Goal: Task Accomplishment & Management: Complete application form

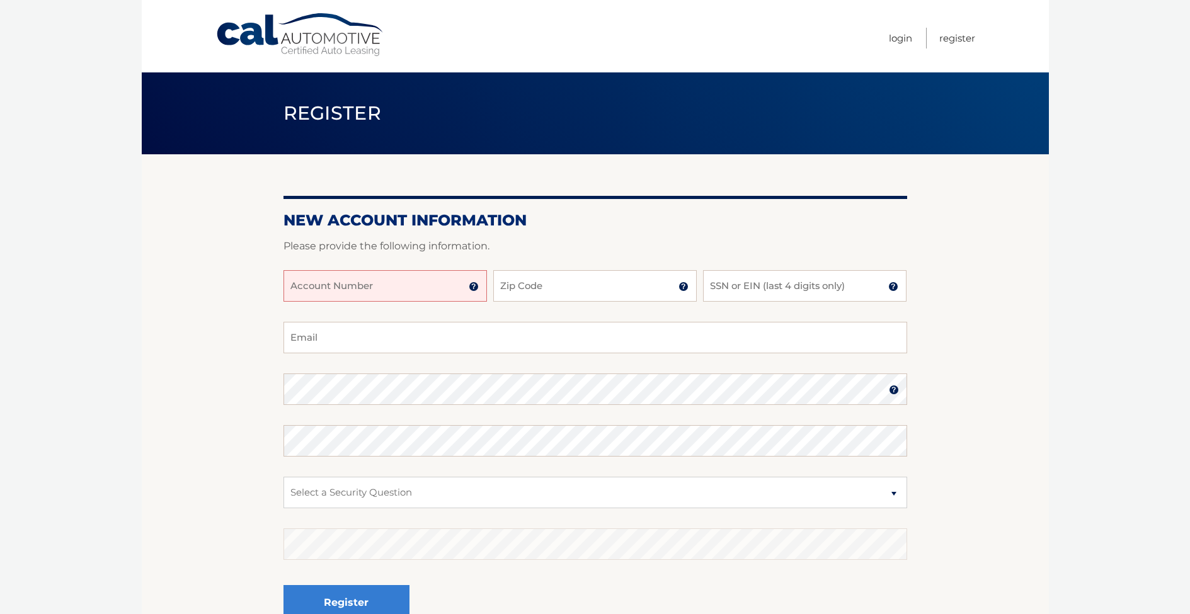
click at [365, 283] on input "Account Number" at bounding box center [384, 285] width 203 height 31
type input "0450905123"
type input "11710"
click at [733, 290] on input "SSN or EIN (last 4 digits only)" at bounding box center [804, 285] width 203 height 31
type input "6260"
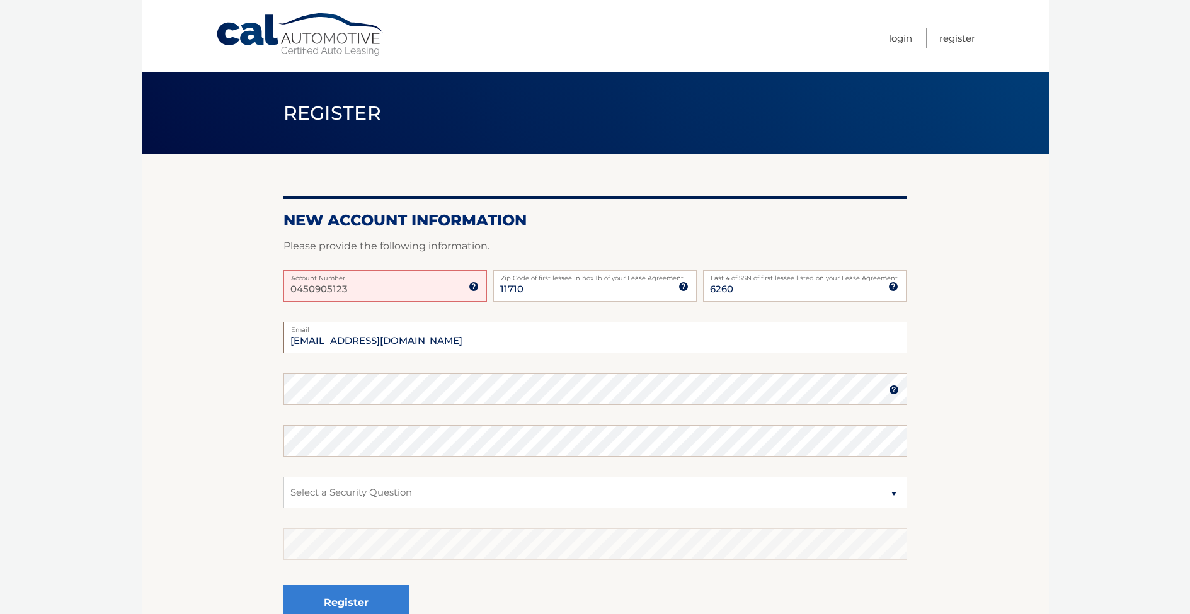
type input "[EMAIL_ADDRESS][DOMAIN_NAME]"
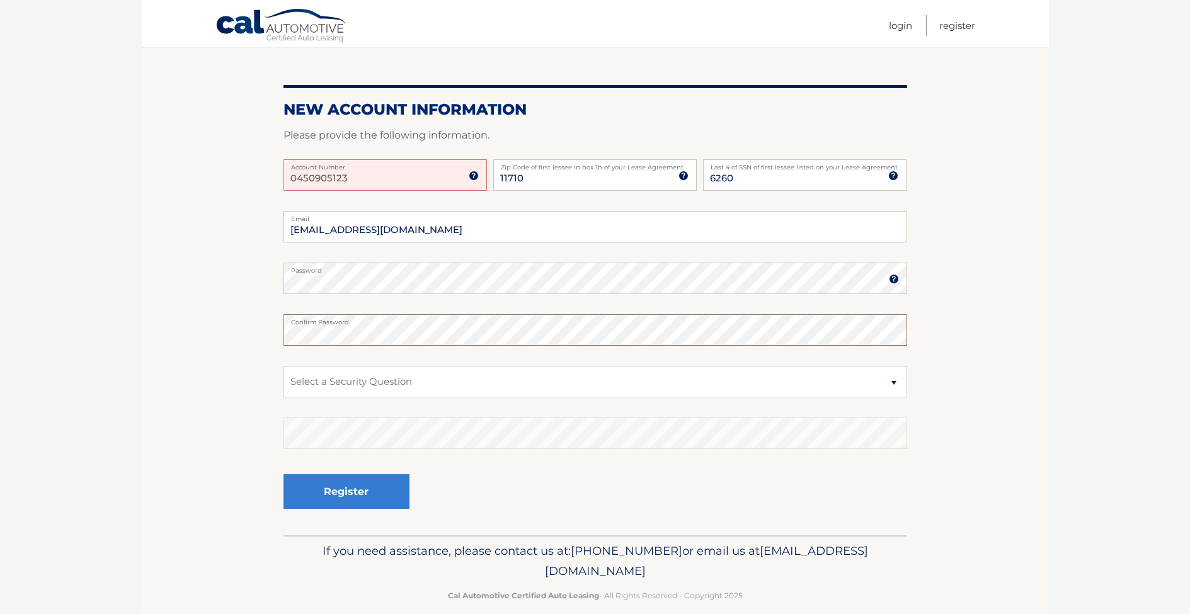
scroll to position [127, 0]
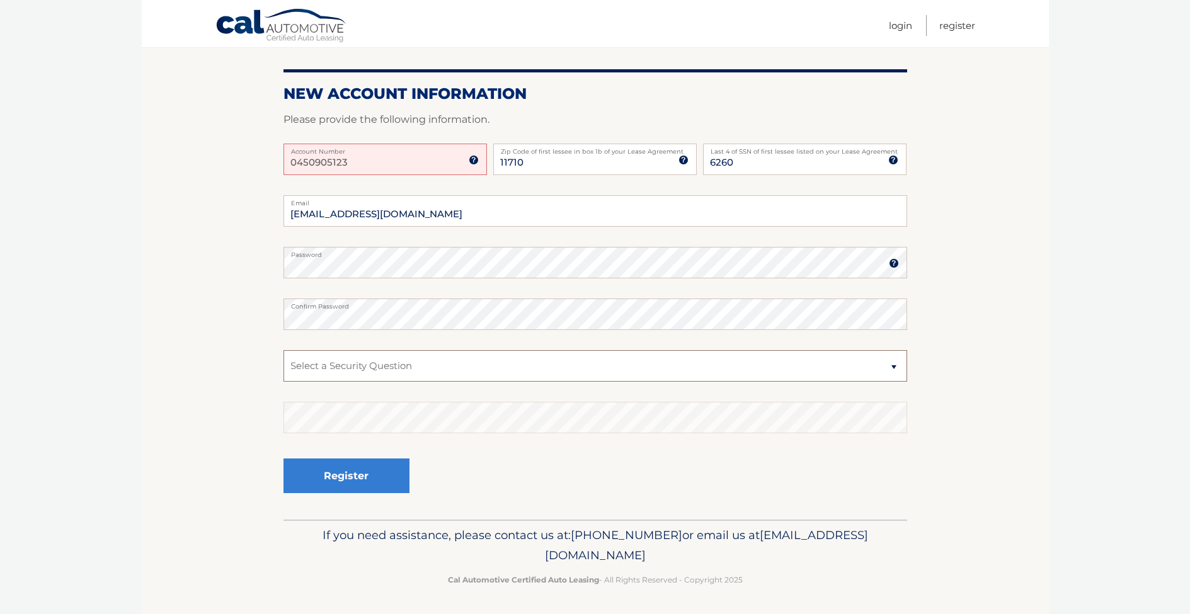
select select "2"
click at [354, 469] on button "Register" at bounding box center [346, 476] width 126 height 35
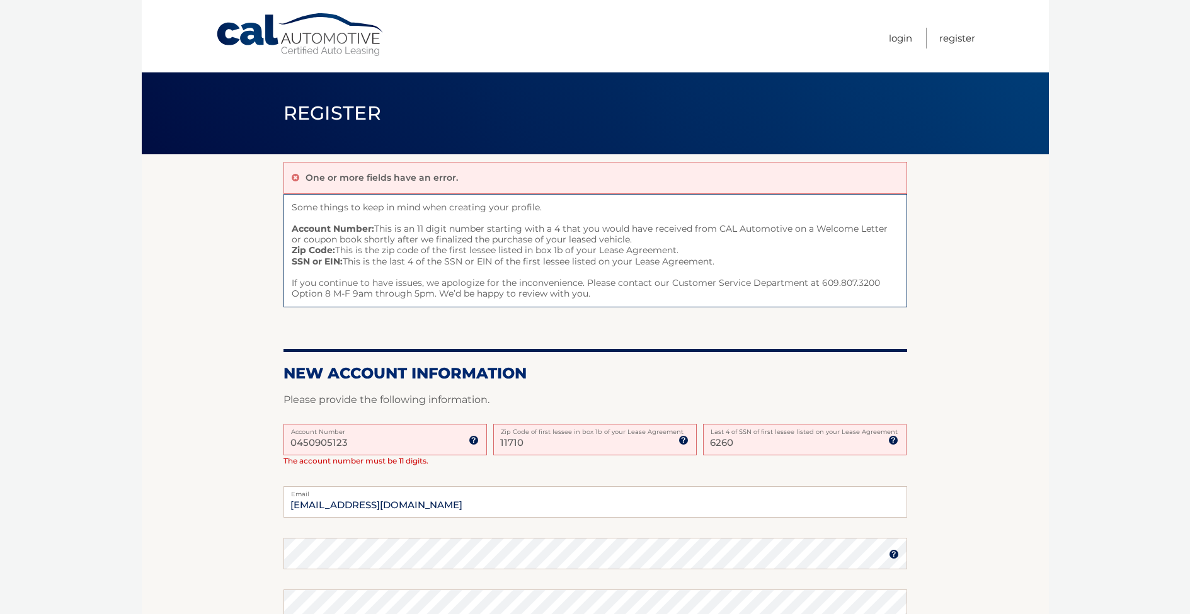
click at [369, 443] on input "0450905123" at bounding box center [384, 439] width 203 height 31
drag, startPoint x: 353, startPoint y: 441, endPoint x: 277, endPoint y: 440, distance: 76.9
click at [277, 440] on section "One or more fields have an error. Some things to keep in mind when creating you…" at bounding box center [595, 482] width 907 height 656
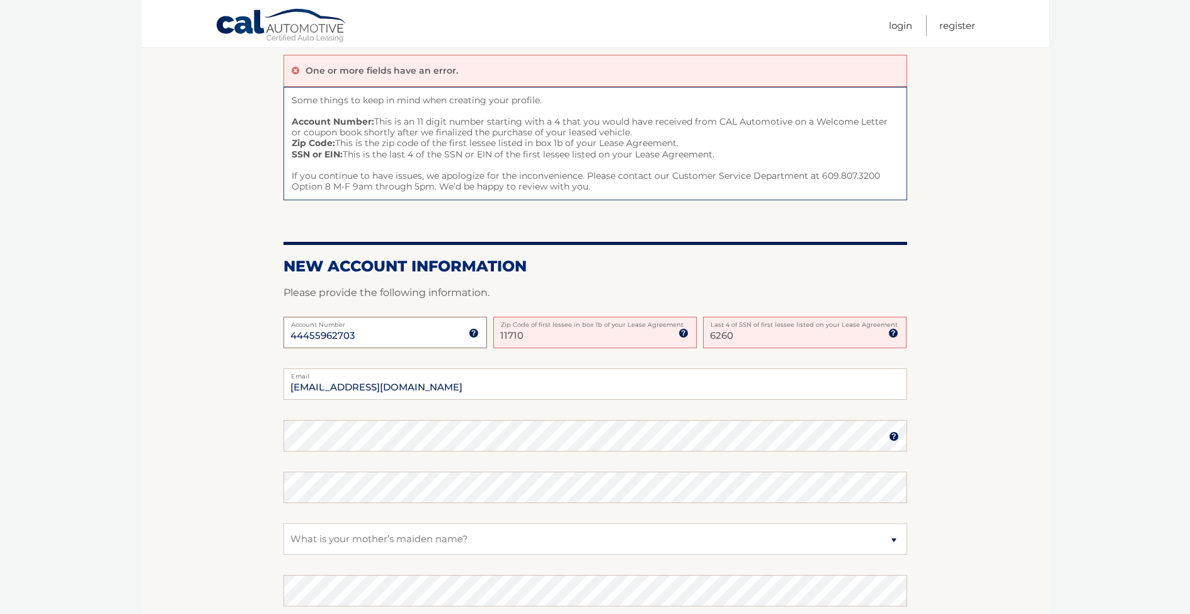
scroll to position [278, 0]
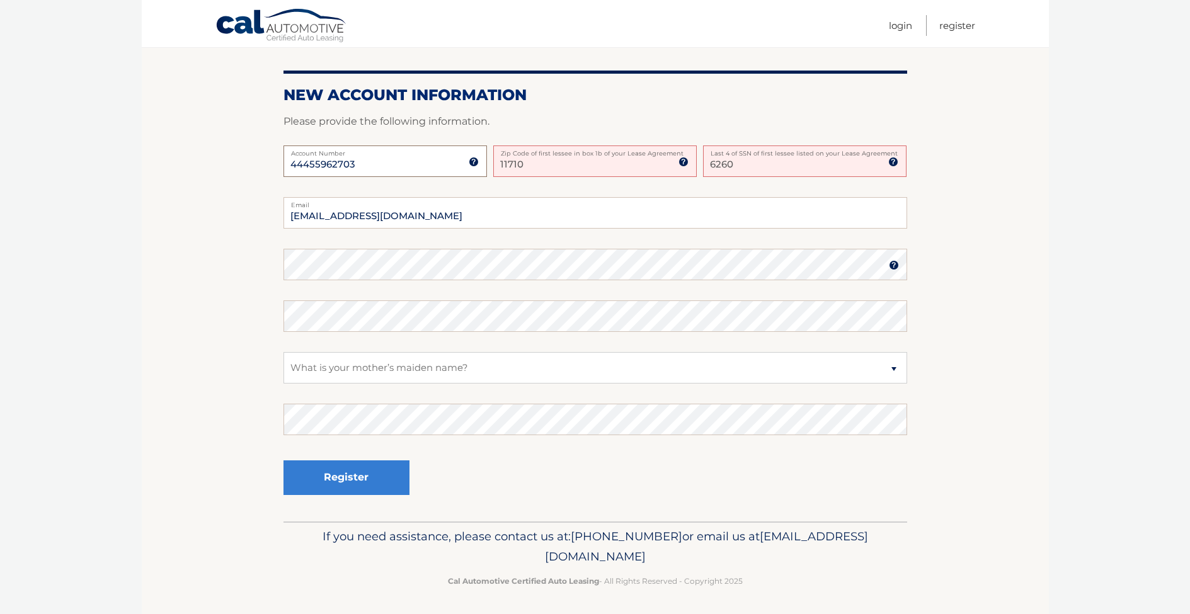
type input "44455962703"
click at [346, 474] on button "Register" at bounding box center [346, 477] width 126 height 35
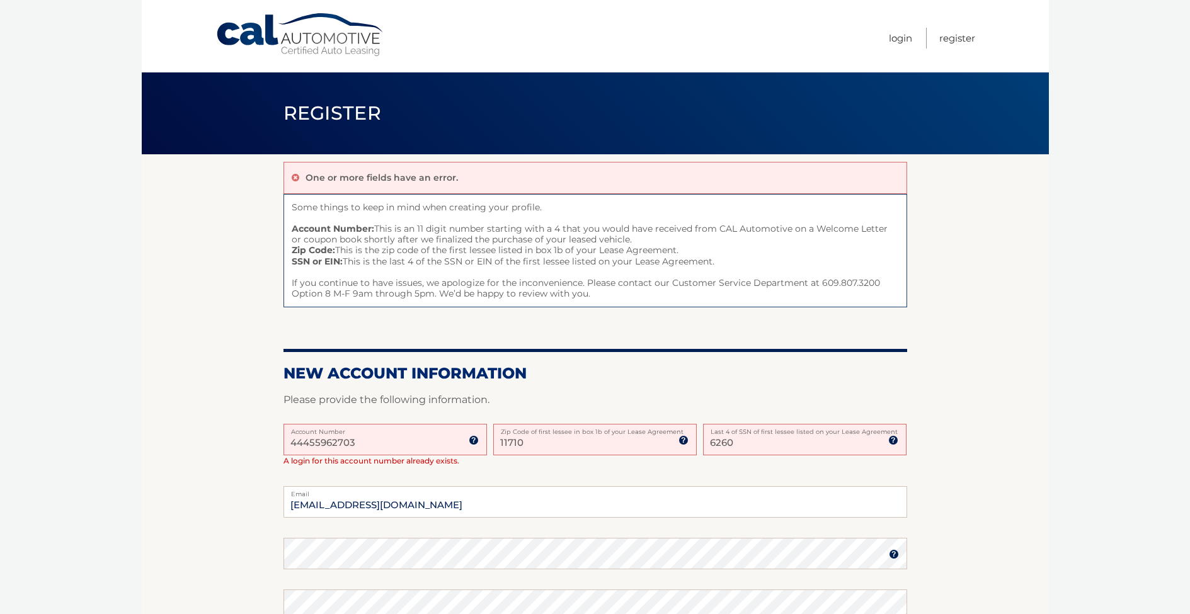
click at [289, 444] on input "44455962703" at bounding box center [384, 439] width 203 height 31
click at [900, 40] on link "Login" at bounding box center [900, 38] width 23 height 21
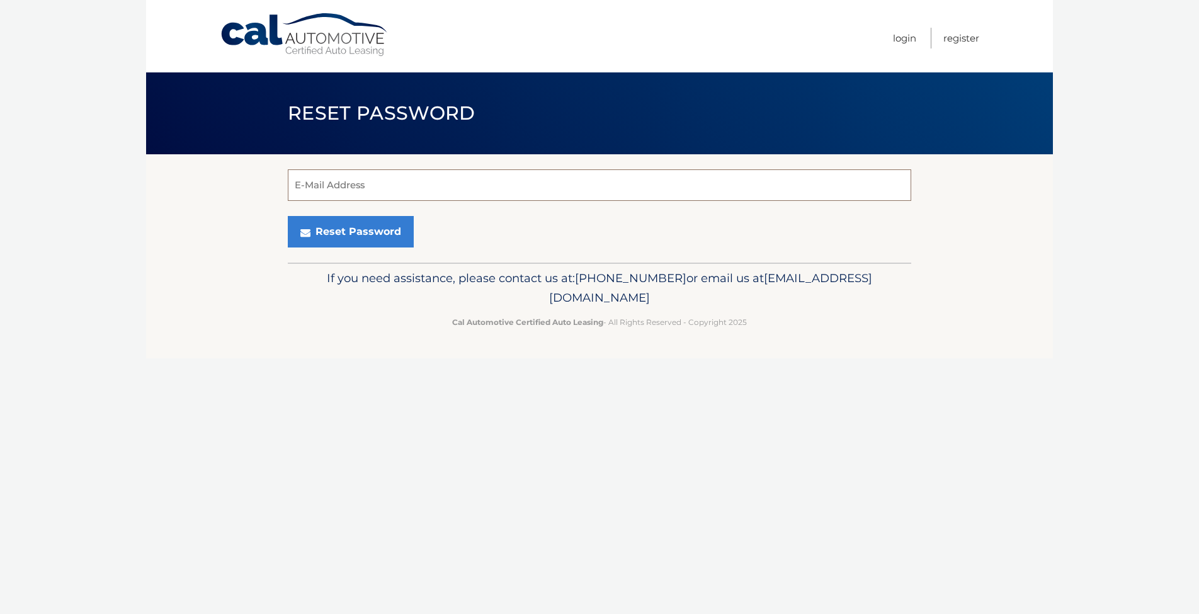
click at [362, 176] on input "E-Mail Address" at bounding box center [600, 184] width 624 height 31
type input "[EMAIL_ADDRESS][DOMAIN_NAME]"
click at [341, 231] on button "Reset Password" at bounding box center [351, 231] width 126 height 31
